Goal: Task Accomplishment & Management: Complete application form

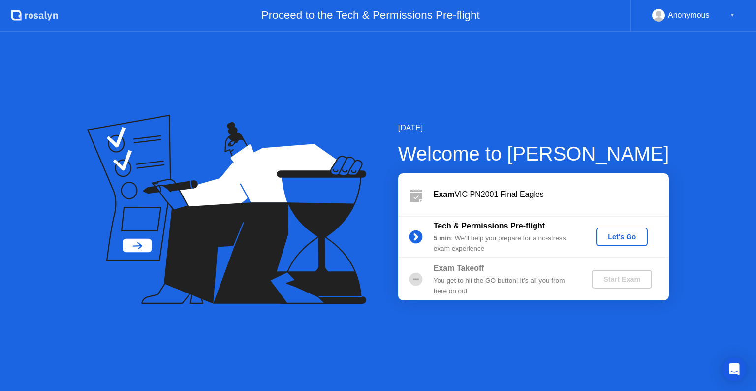
click at [630, 235] on div "Let's Go" at bounding box center [622, 237] width 44 height 8
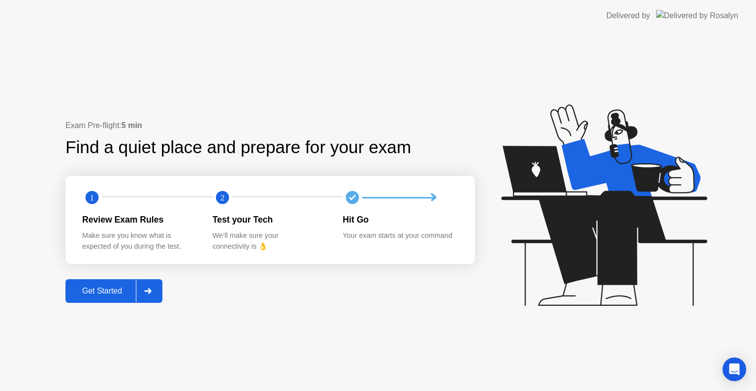
drag, startPoint x: 108, startPoint y: 302, endPoint x: 113, endPoint y: 294, distance: 9.3
click at [113, 294] on button "Get Started" at bounding box center [113, 291] width 97 height 24
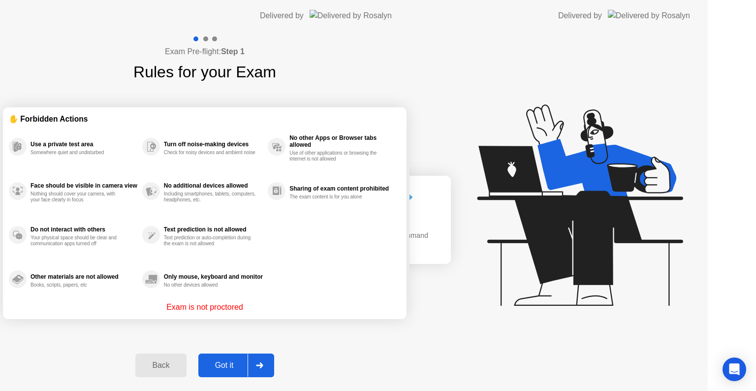
click at [113, 294] on div "Exam Pre-flight: Step 1 Rules for your Exam ✋ Forbidden Actions Use a private t…" at bounding box center [205, 211] width 410 height 359
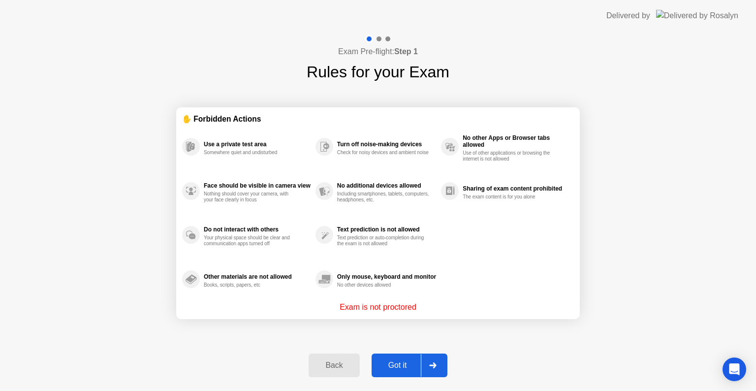
click at [383, 368] on div "Got it" at bounding box center [398, 365] width 46 height 9
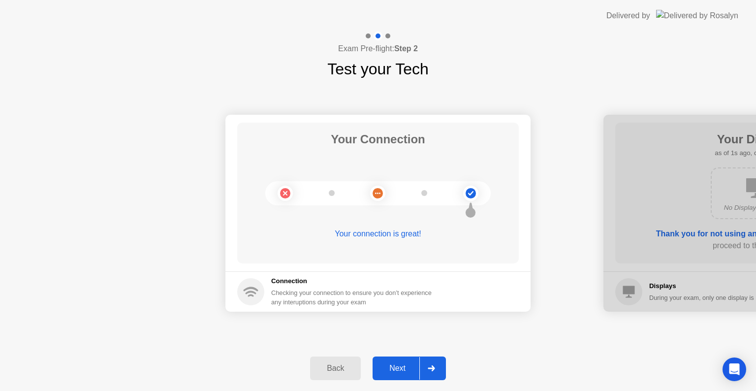
click at [383, 368] on div "Next" at bounding box center [398, 368] width 44 height 9
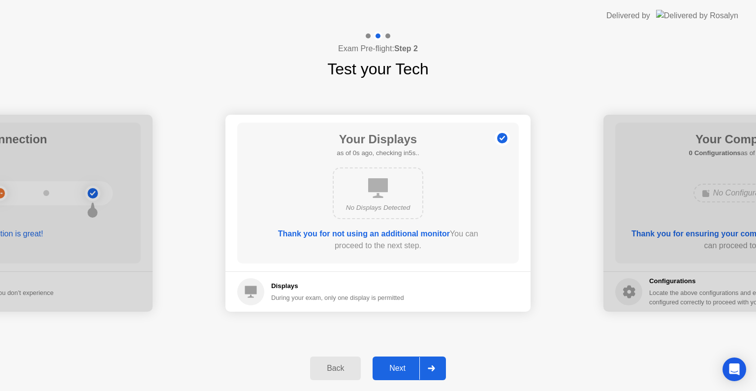
click at [383, 368] on div "Next" at bounding box center [398, 368] width 44 height 9
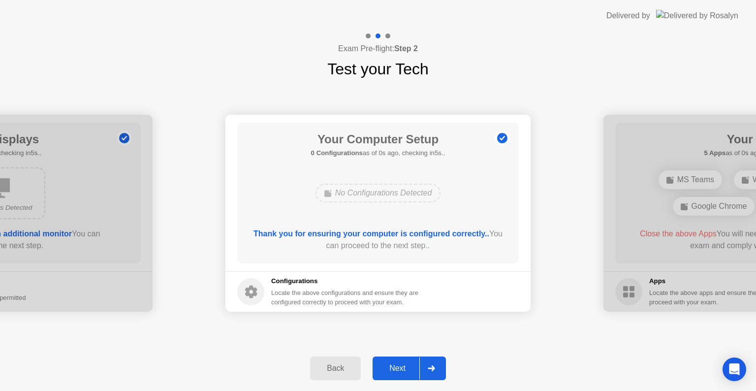
click at [383, 368] on div "Next" at bounding box center [398, 368] width 44 height 9
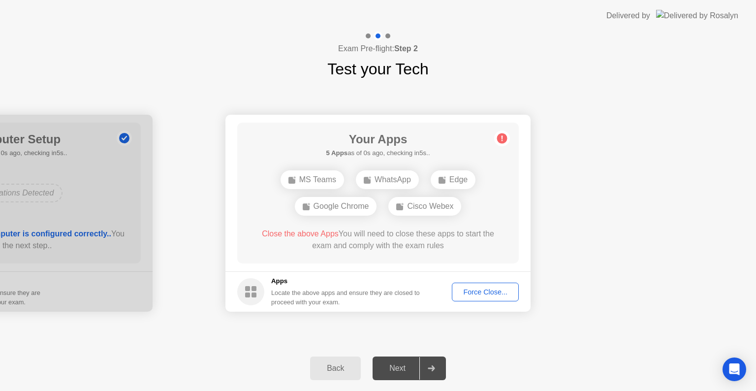
click at [383, 368] on div "Next" at bounding box center [398, 368] width 44 height 9
click at [397, 373] on div "Next" at bounding box center [398, 368] width 44 height 9
click at [490, 288] on div "Force Close..." at bounding box center [485, 292] width 60 height 8
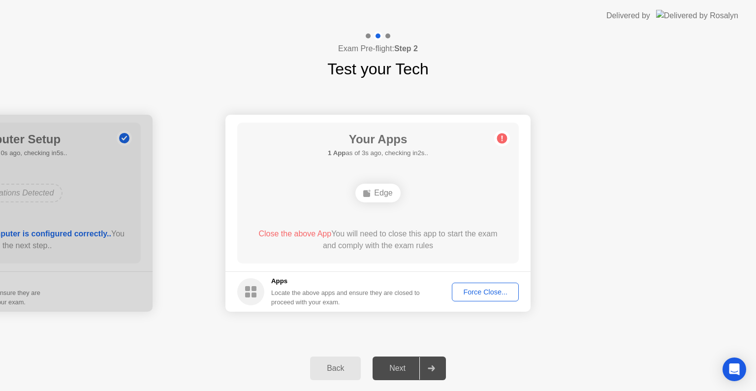
click at [499, 288] on div "Force Close..." at bounding box center [485, 292] width 60 height 8
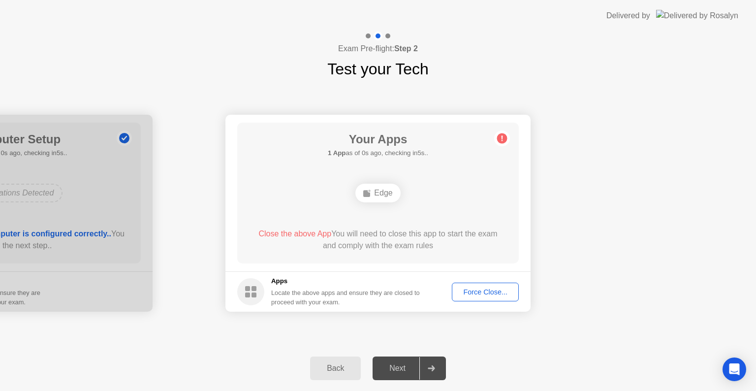
click at [471, 297] on button "Force Close..." at bounding box center [485, 292] width 67 height 19
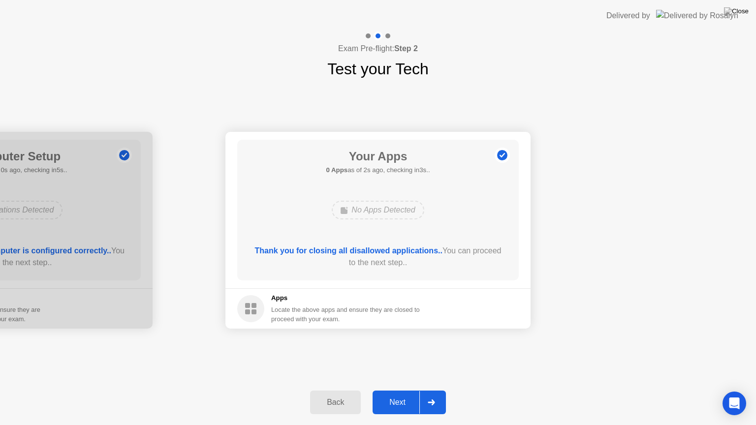
click at [398, 390] on div "Next" at bounding box center [398, 402] width 44 height 9
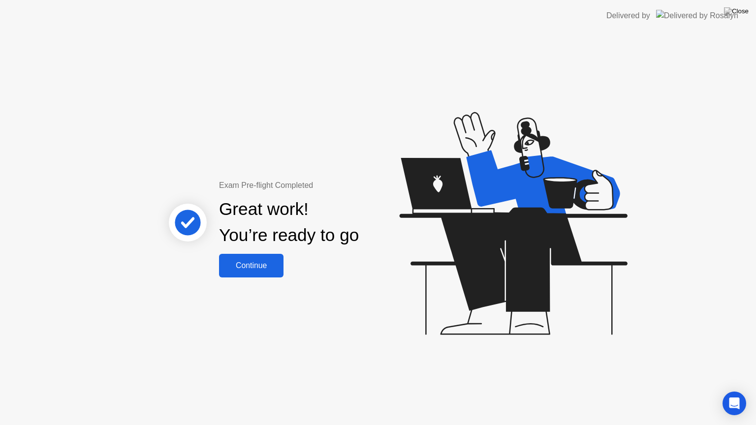
click at [249, 272] on button "Continue" at bounding box center [251, 266] width 64 height 24
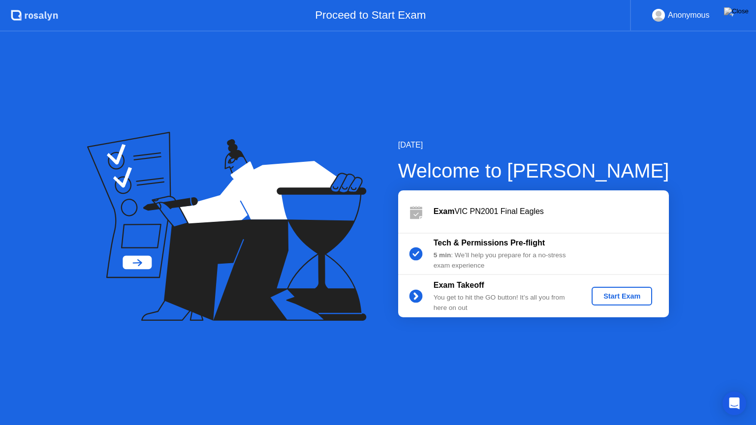
click at [603, 298] on div "Start Exam" at bounding box center [622, 296] width 53 height 8
